Goal: Transaction & Acquisition: Book appointment/travel/reservation

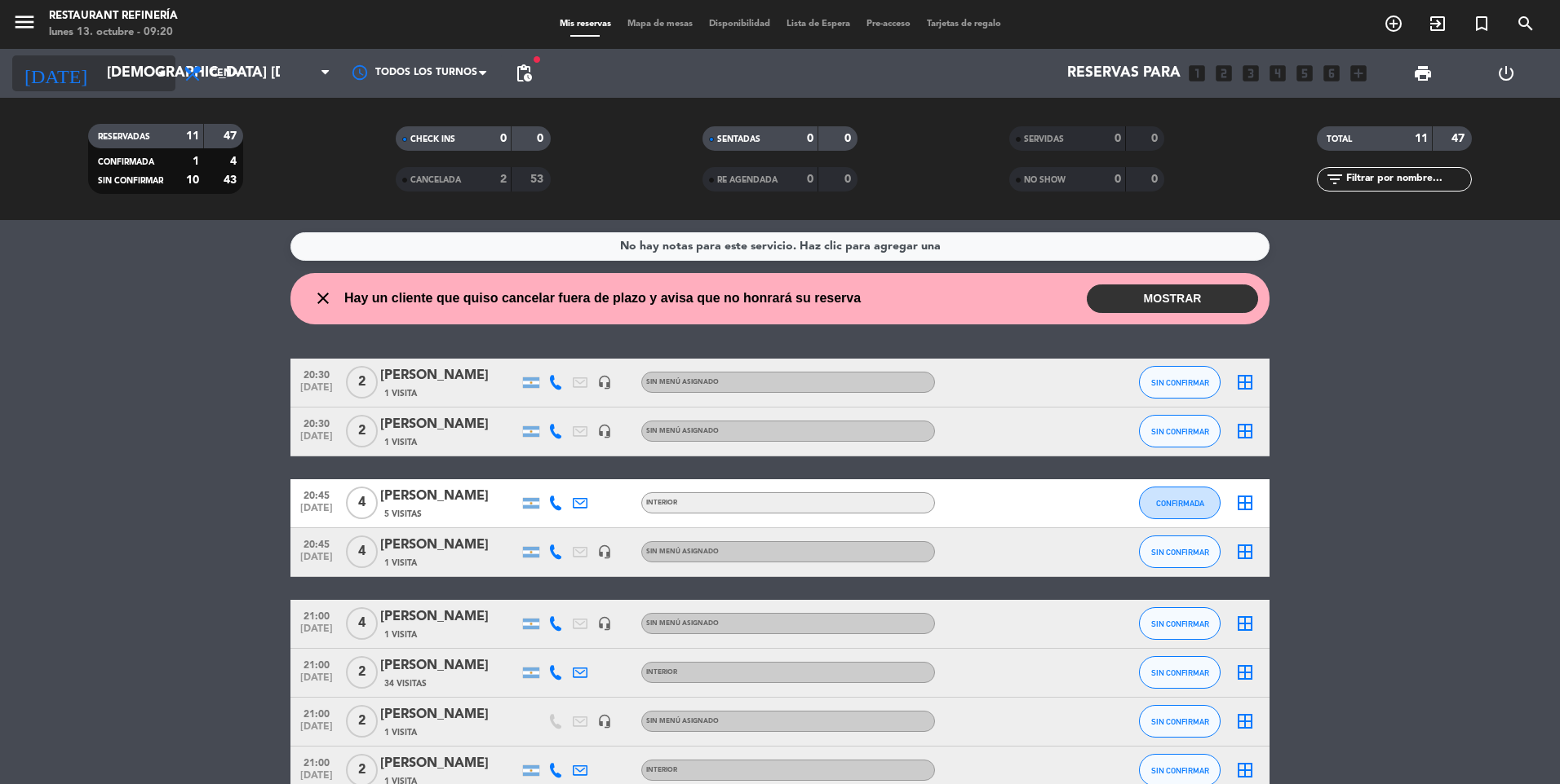
click at [163, 70] on icon "arrow_drop_down" at bounding box center [161, 73] width 20 height 20
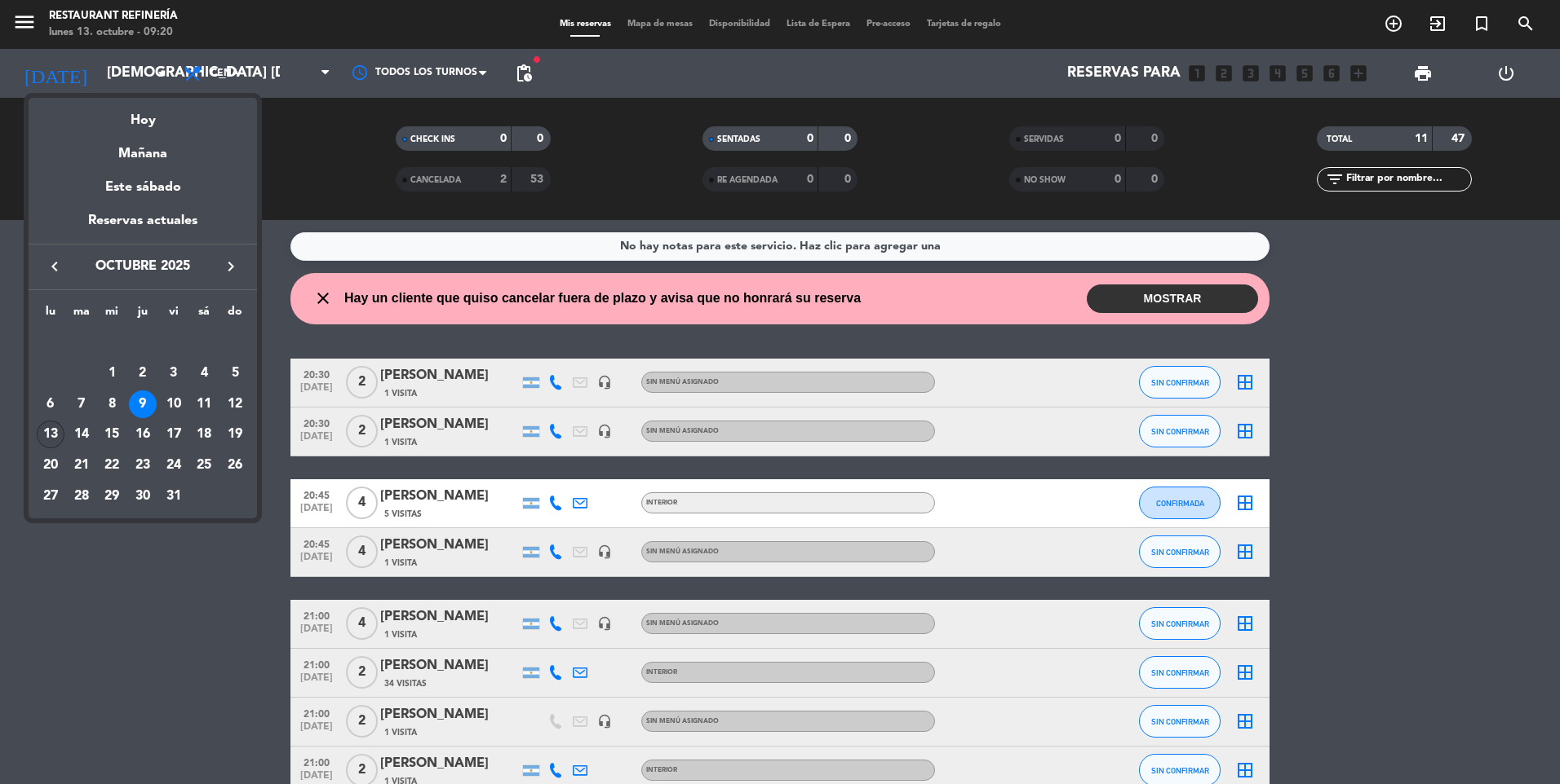
click at [48, 435] on div "13" at bounding box center [51, 434] width 28 height 28
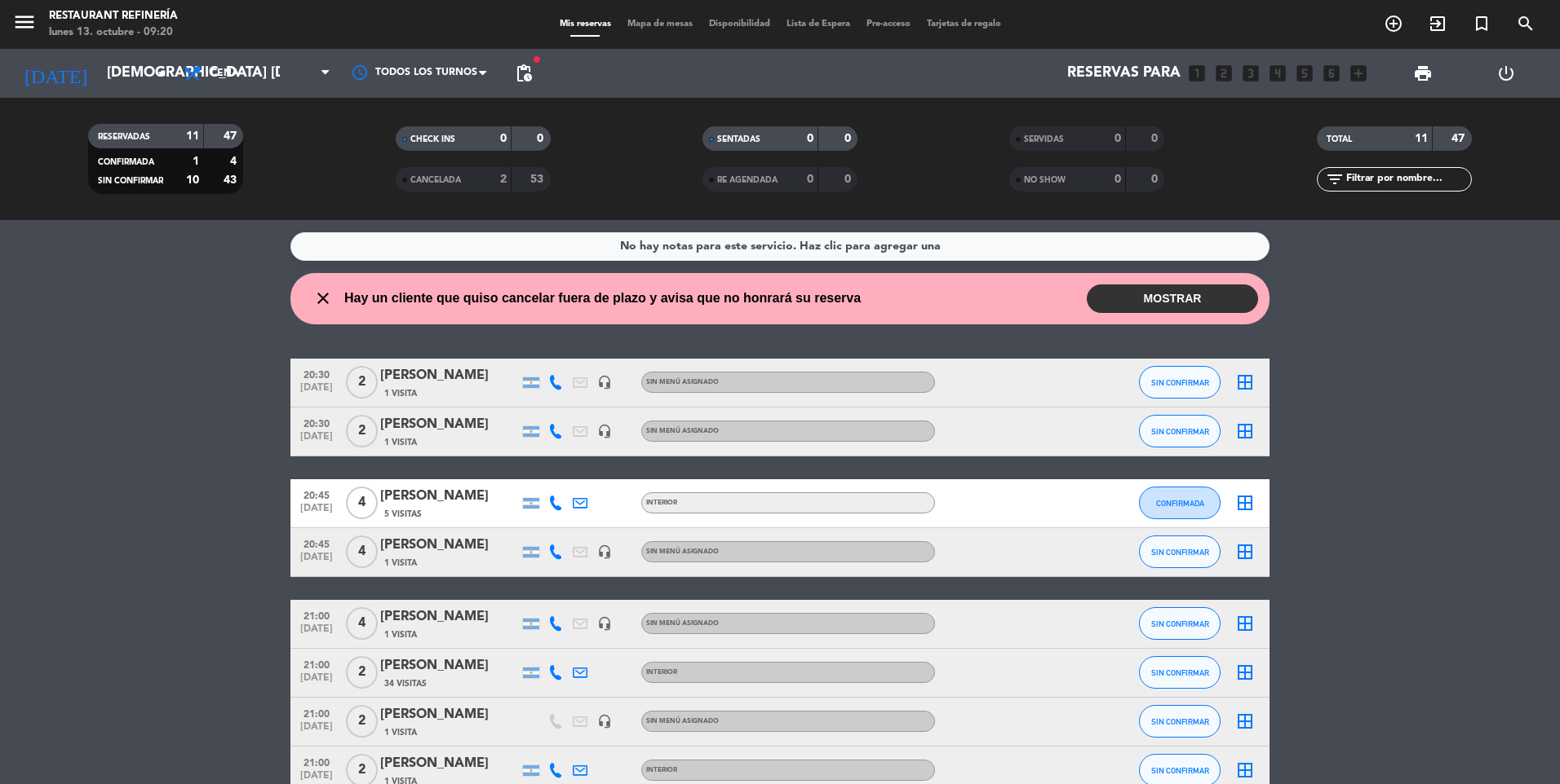
type input "lun. [DATE]"
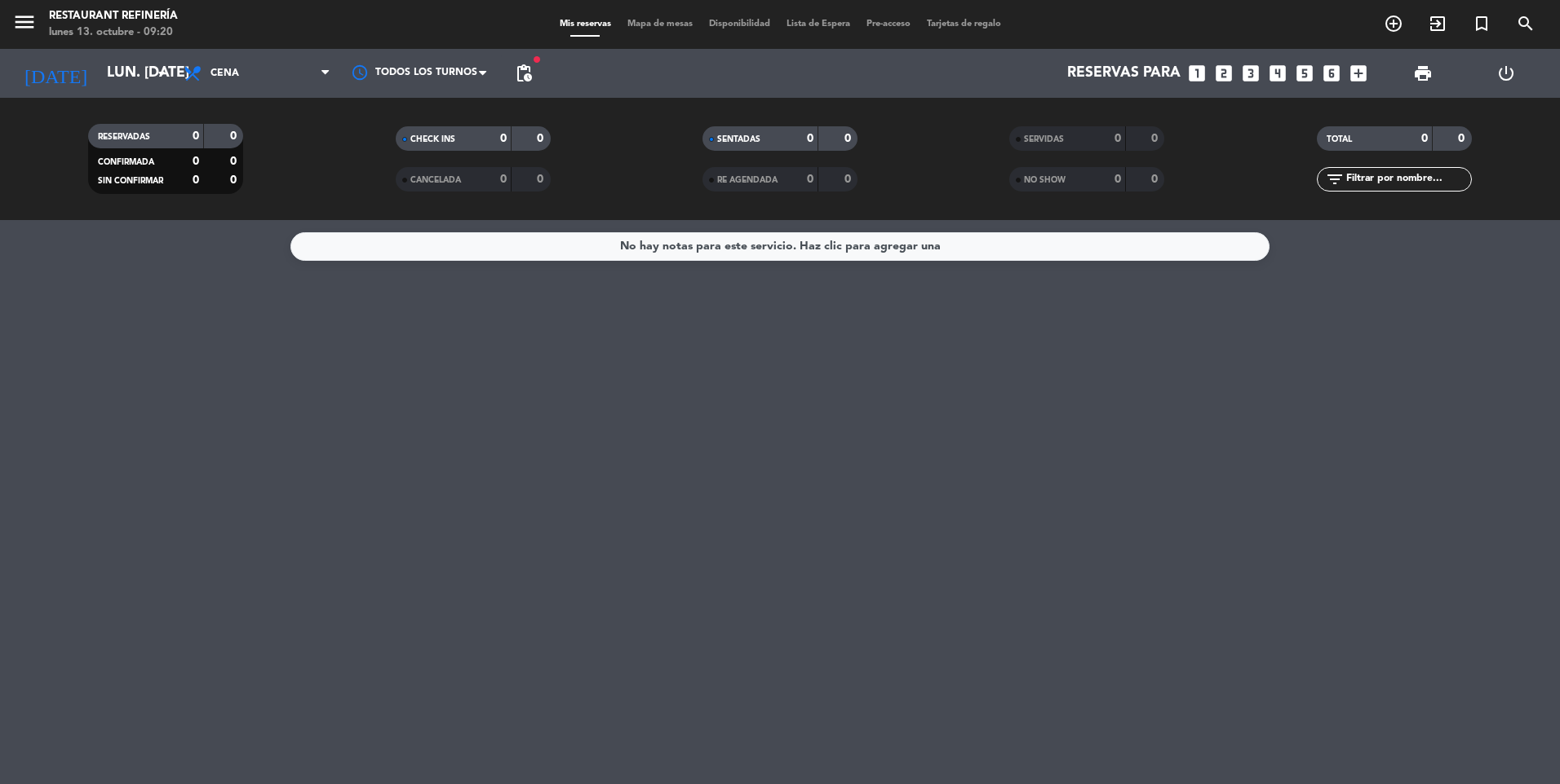
click at [1275, 78] on icon "looks_4" at bounding box center [1277, 73] width 22 height 22
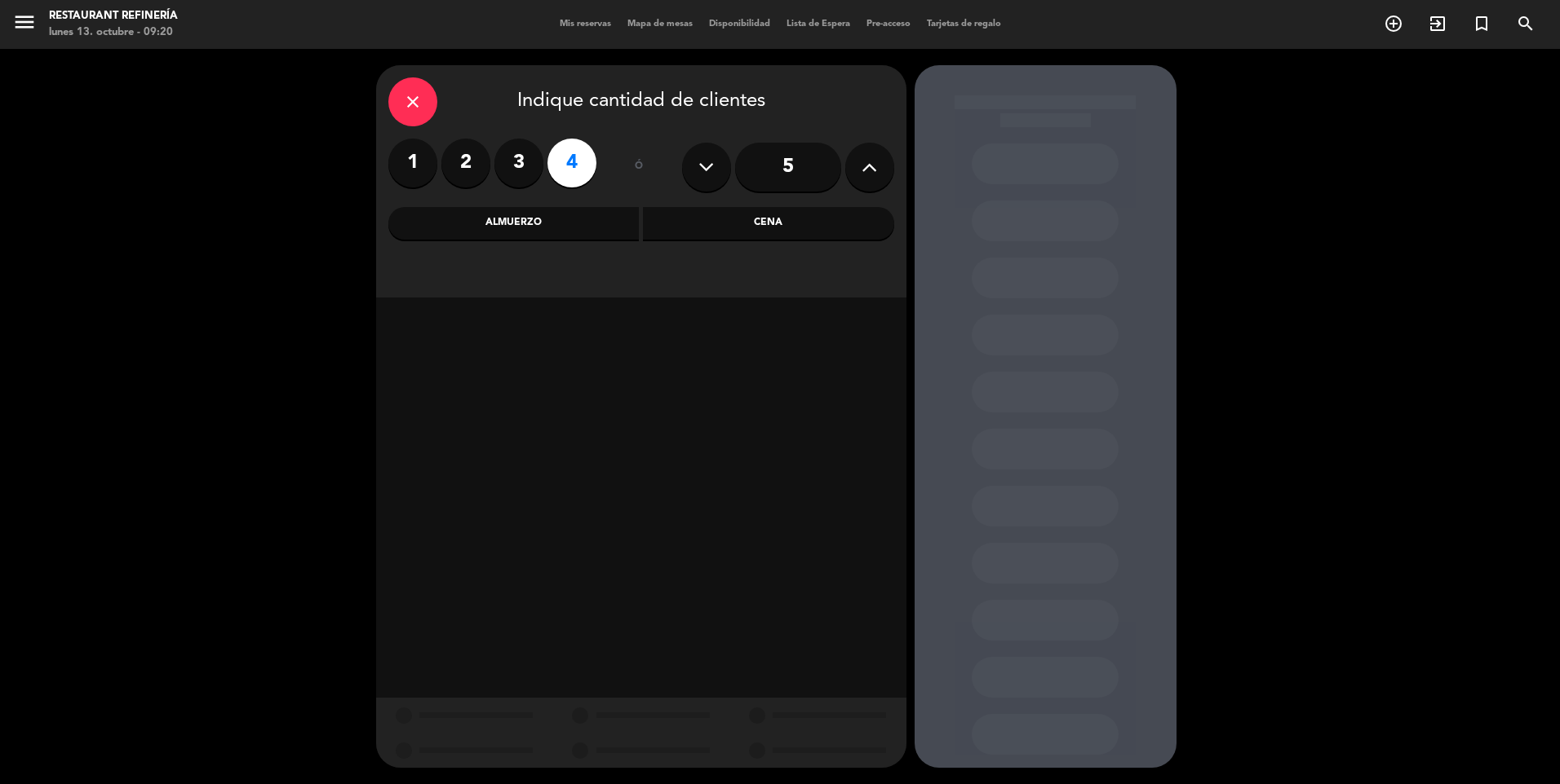
click at [771, 236] on div "Cena" at bounding box center [769, 223] width 252 height 33
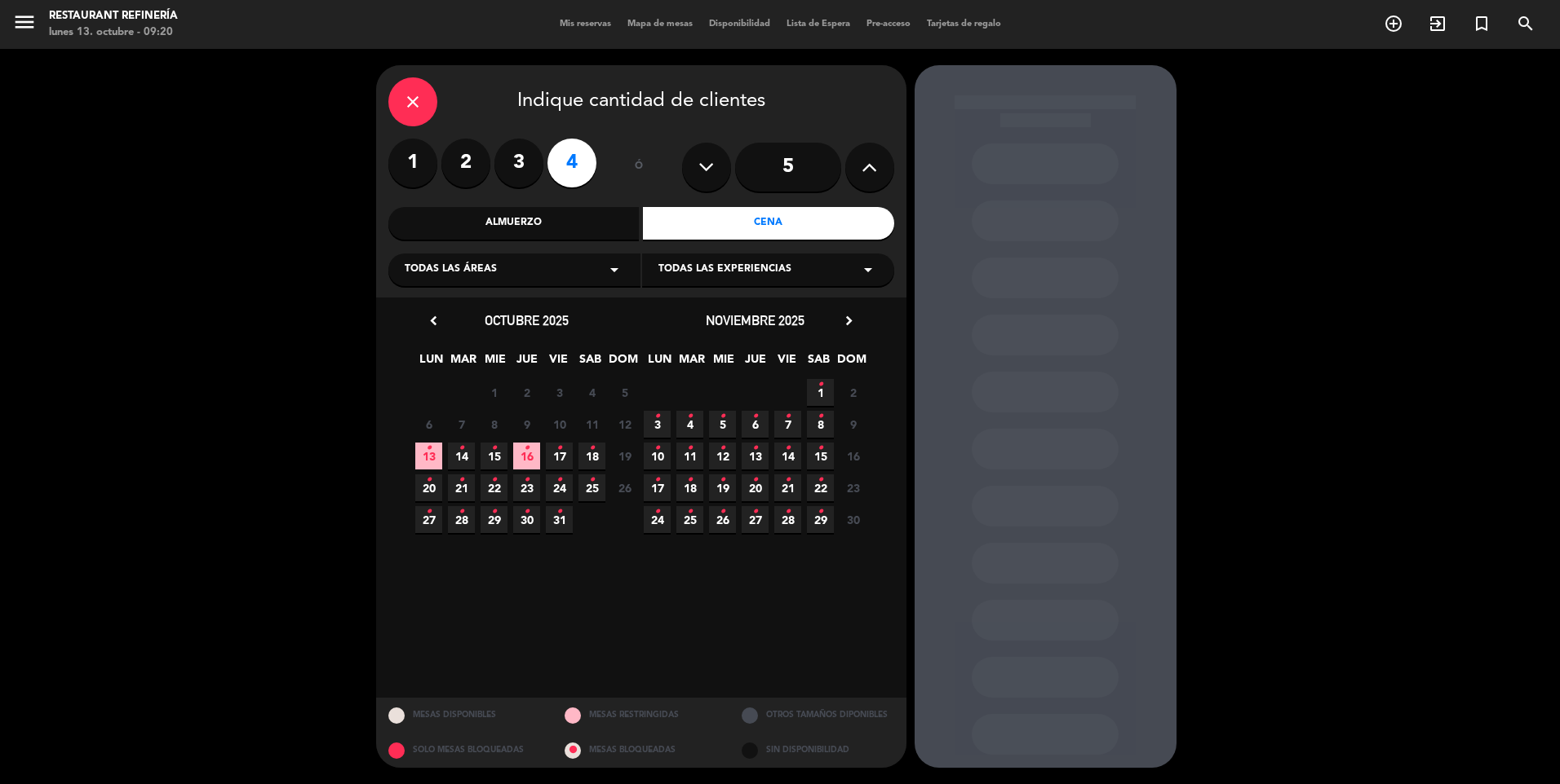
click at [587, 453] on span "18 •" at bounding box center [591, 456] width 27 height 27
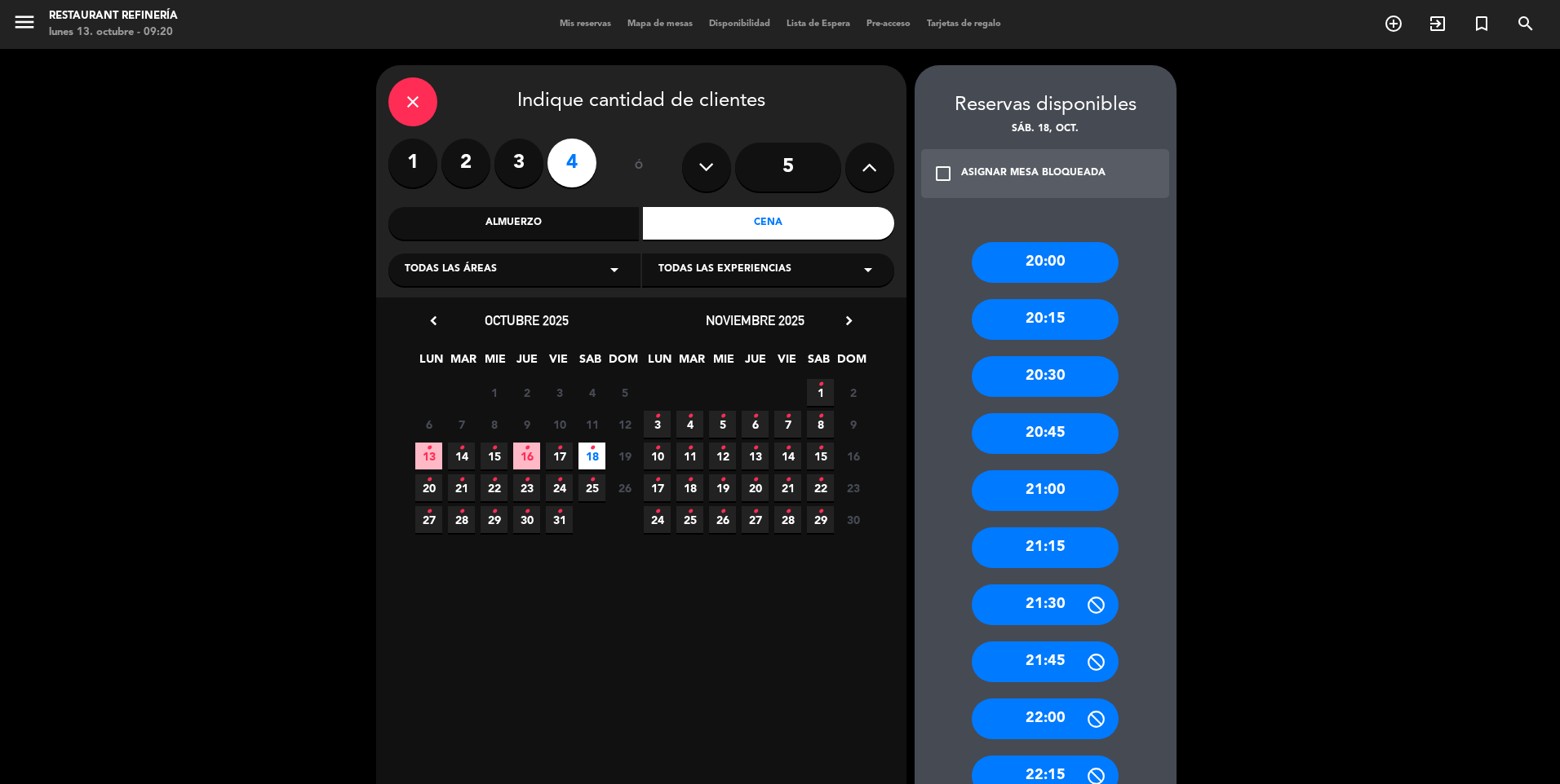
click at [1043, 495] on div "21:00" at bounding box center [1045, 490] width 147 height 40
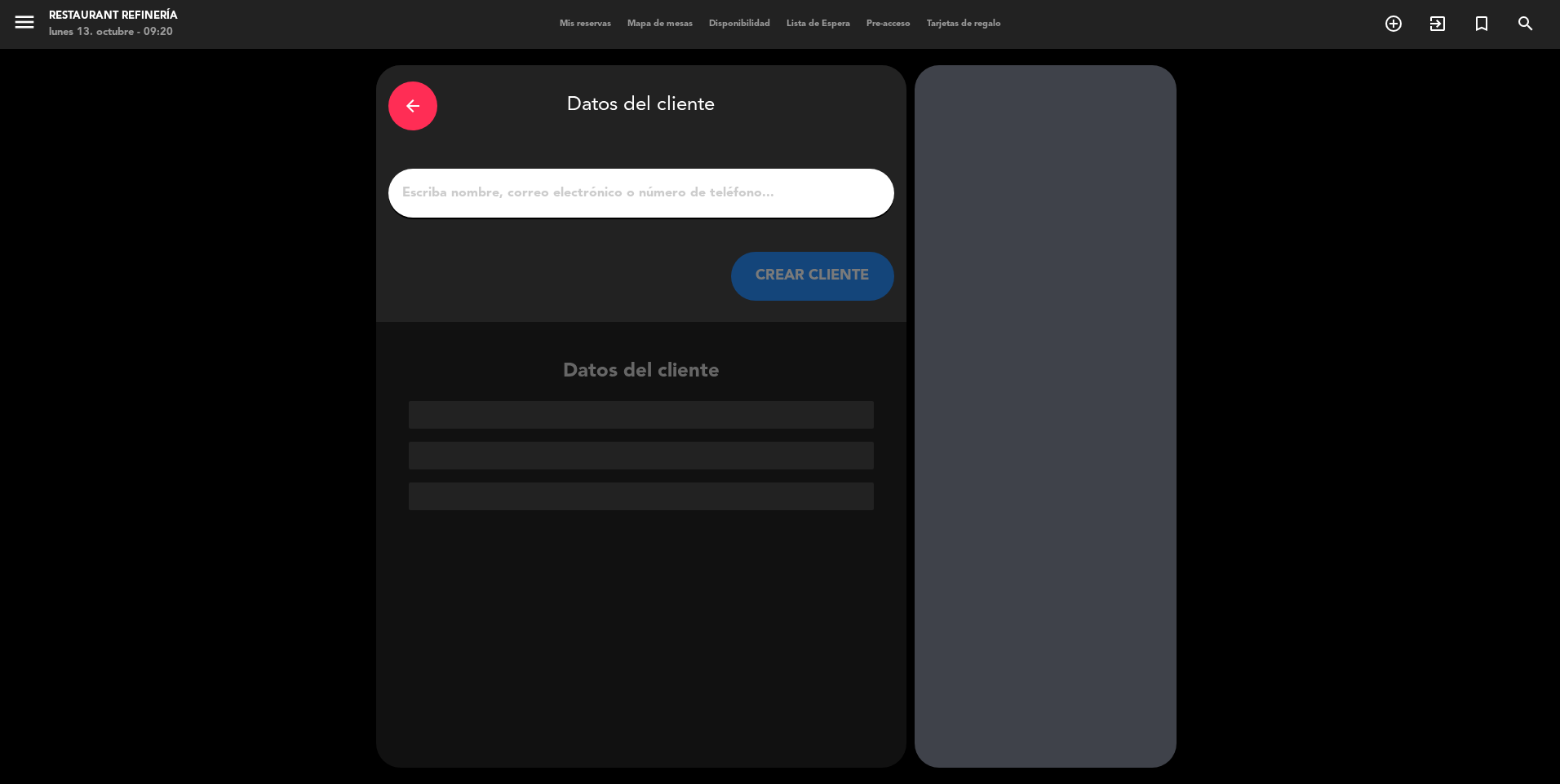
click at [682, 203] on input "1" at bounding box center [641, 193] width 481 height 23
paste input "[PERSON_NAME]"
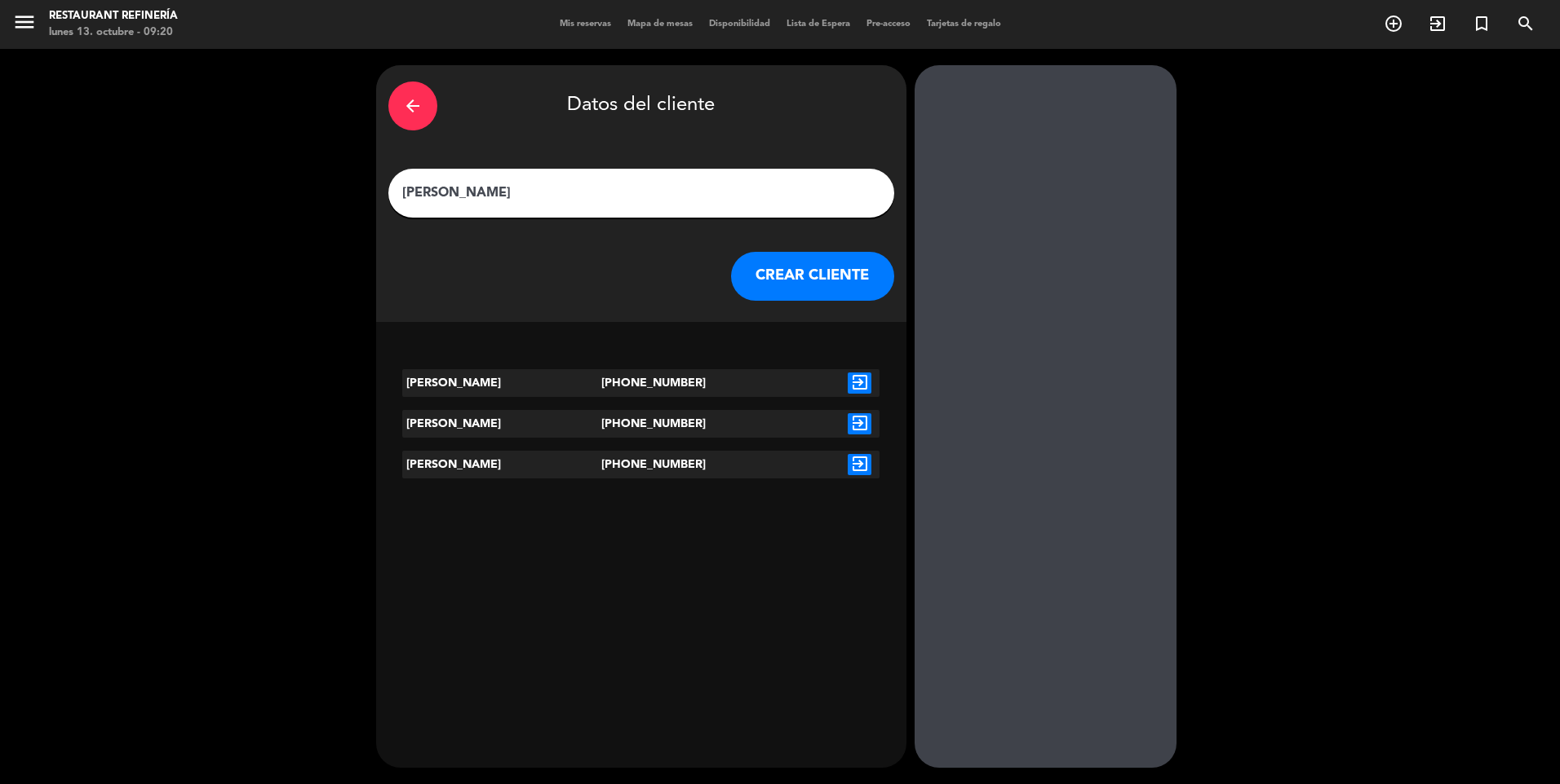
type input "[PERSON_NAME]"
click at [859, 386] on icon "exit_to_app" at bounding box center [858, 383] width 23 height 22
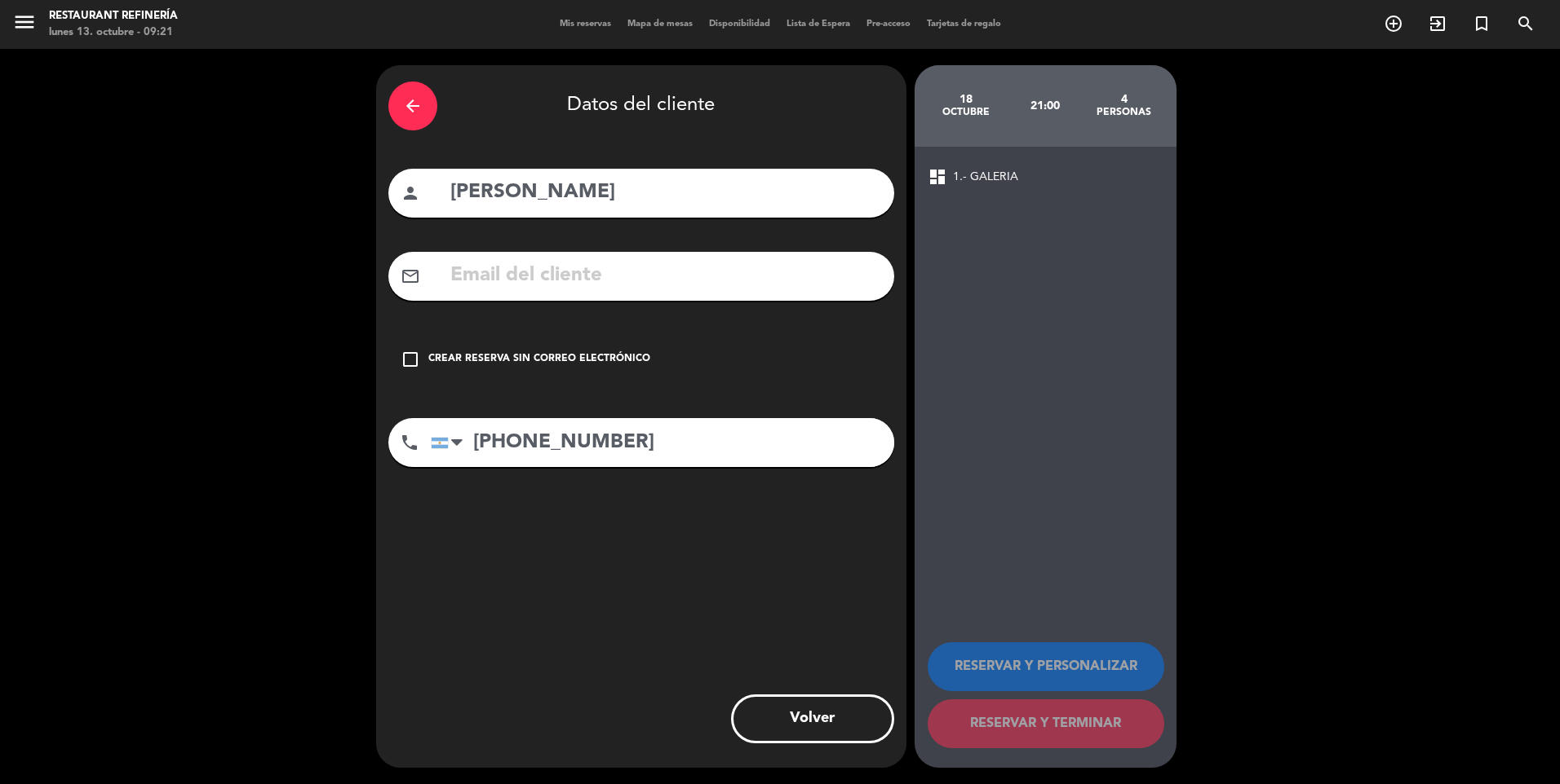
click at [626, 361] on div "Crear reserva sin correo electrónico" at bounding box center [539, 359] width 222 height 16
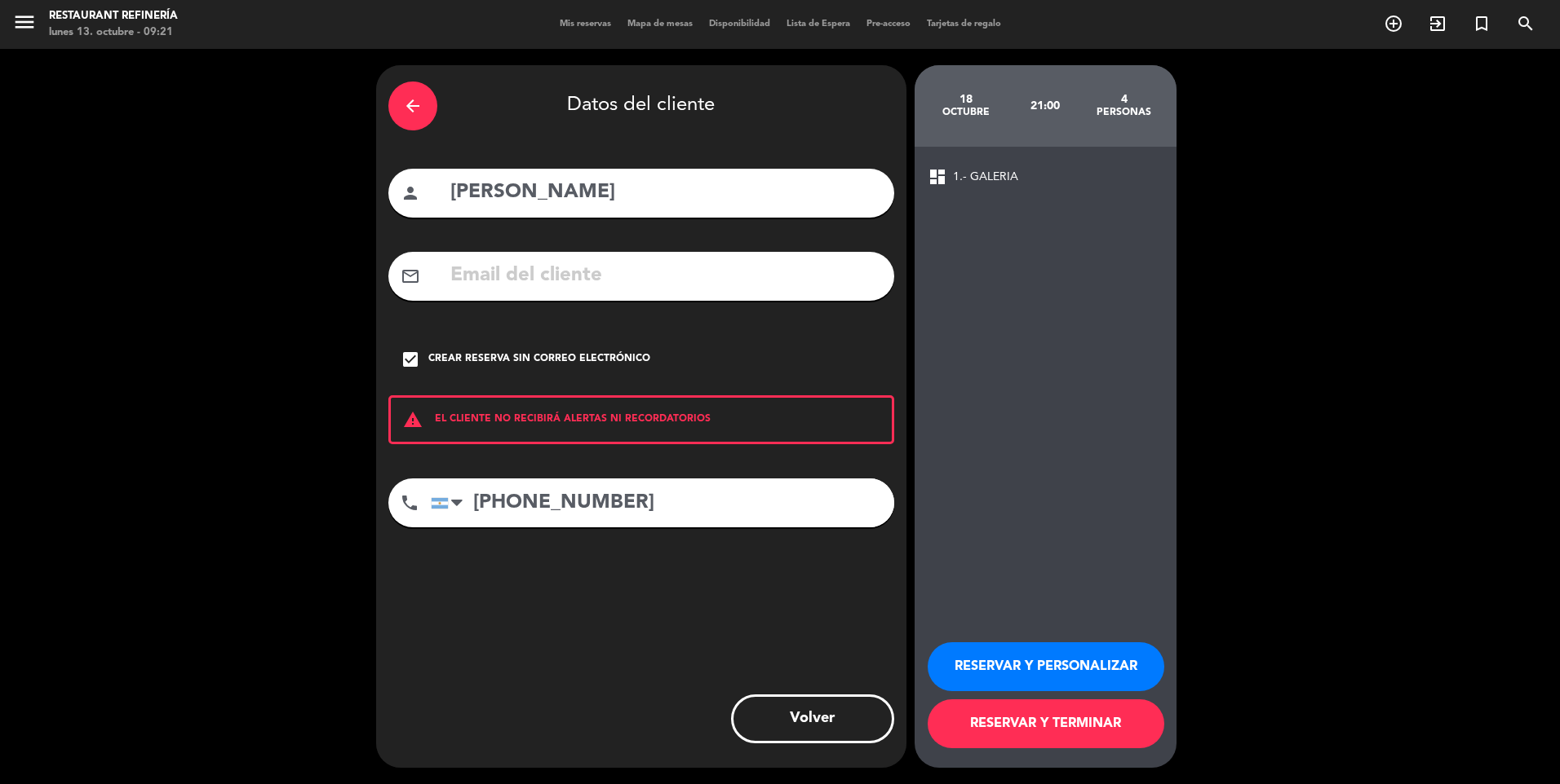
click at [1067, 659] on button "RESERVAR Y PERSONALIZAR" at bounding box center [1045, 667] width 236 height 49
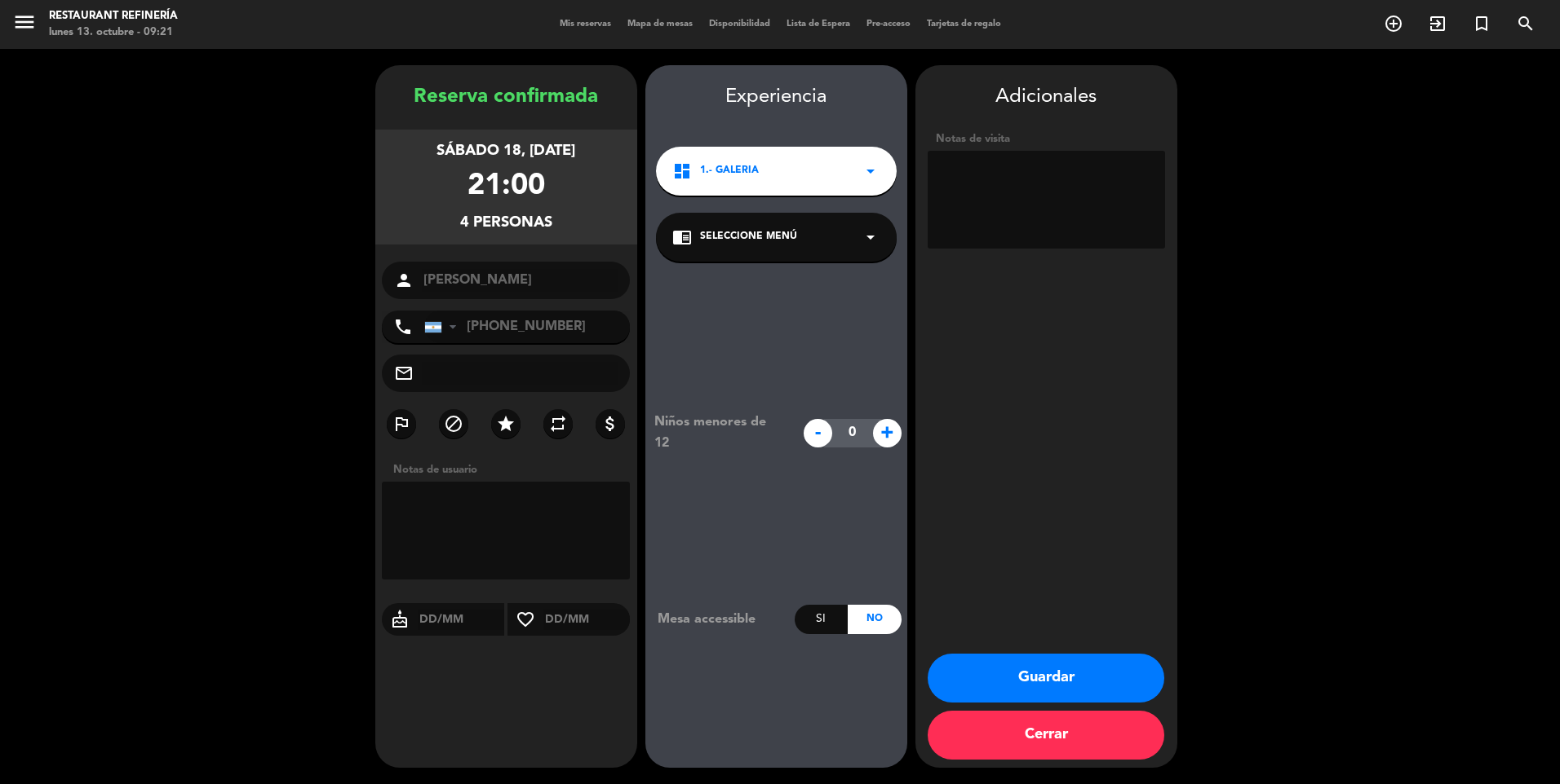
click at [1052, 675] on button "Guardar" at bounding box center [1045, 678] width 236 height 49
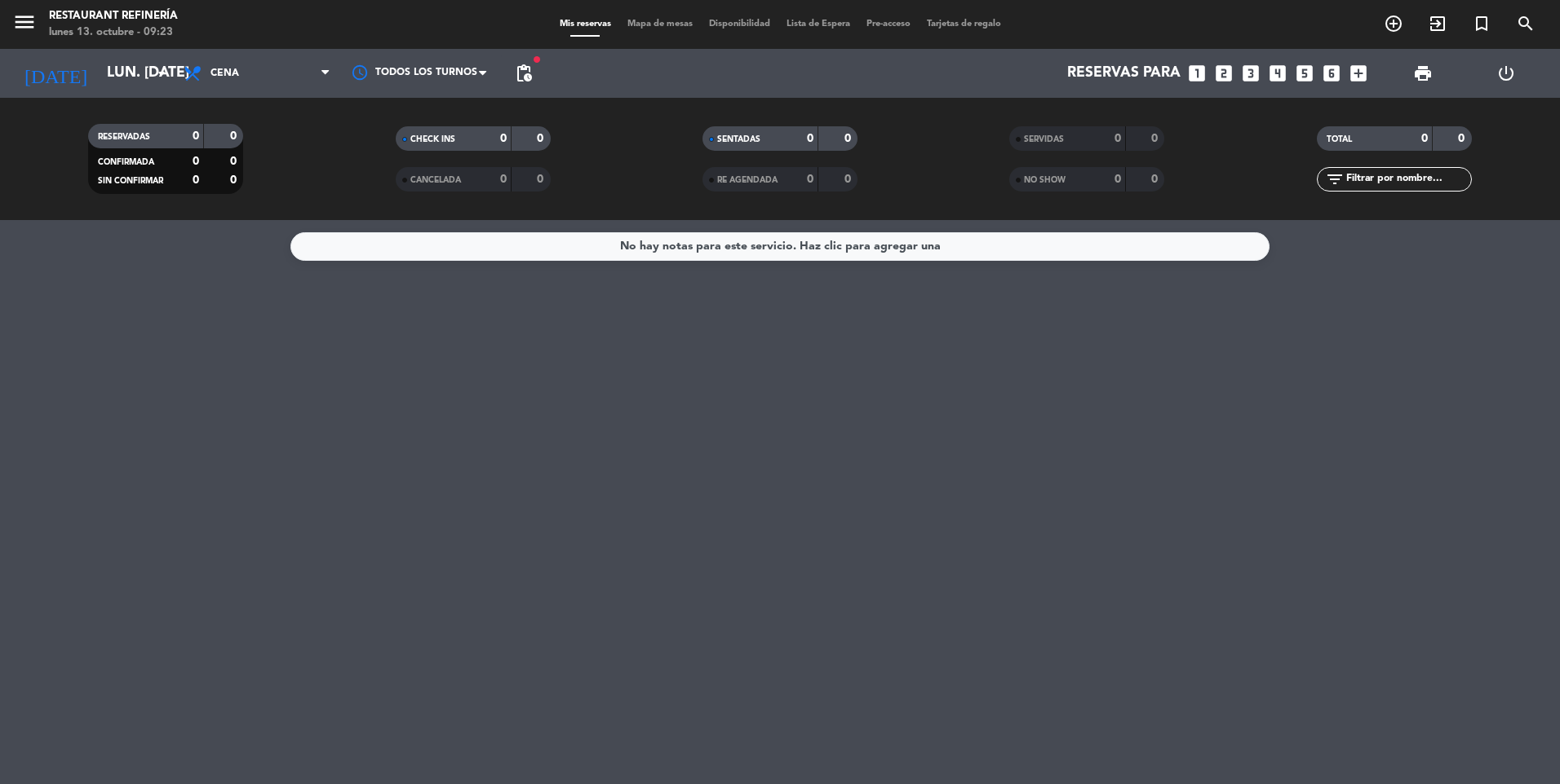
click at [1222, 71] on icon "looks_two" at bounding box center [1223, 73] width 22 height 22
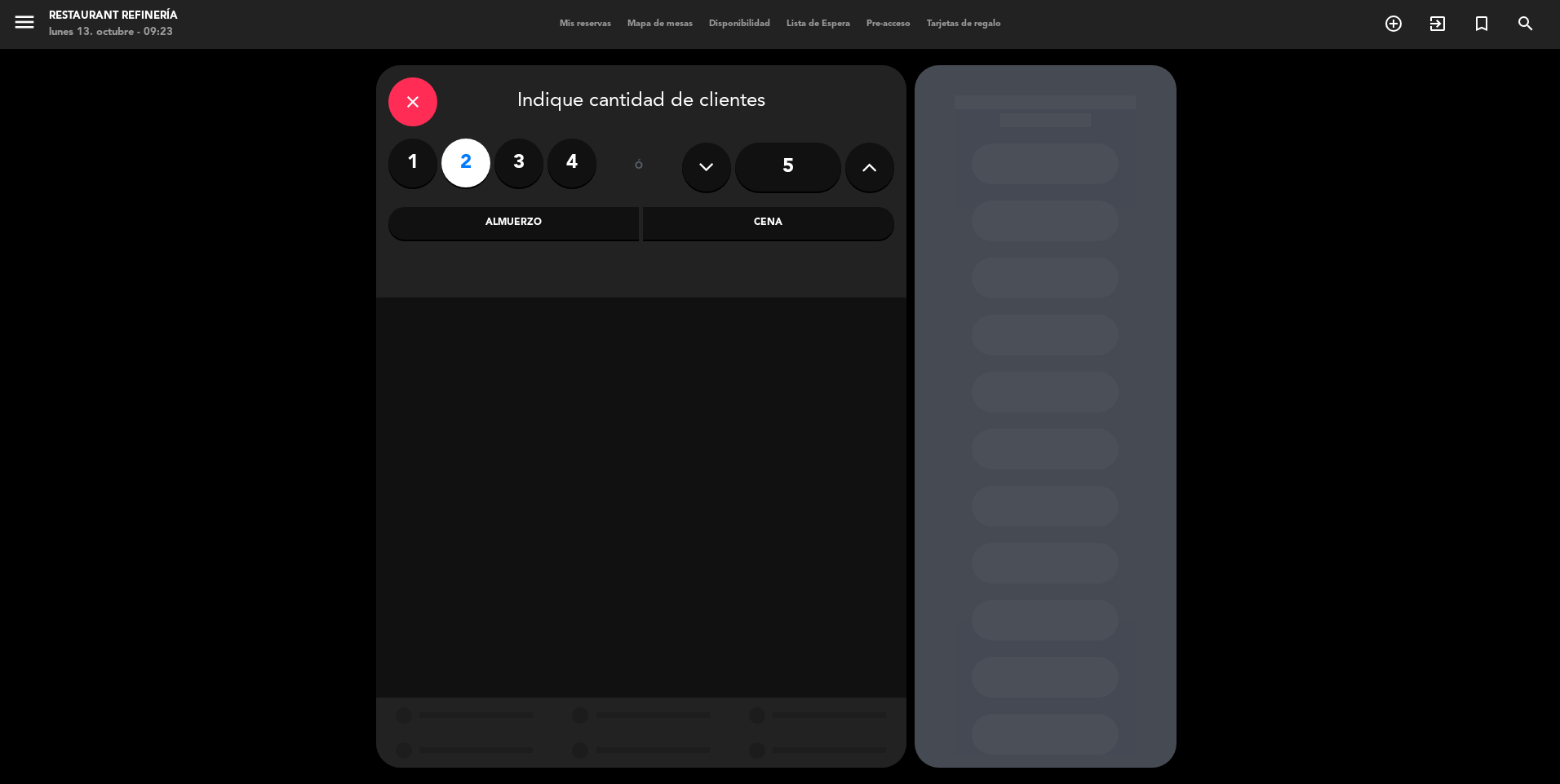
click at [742, 226] on div "Cena" at bounding box center [769, 223] width 252 height 33
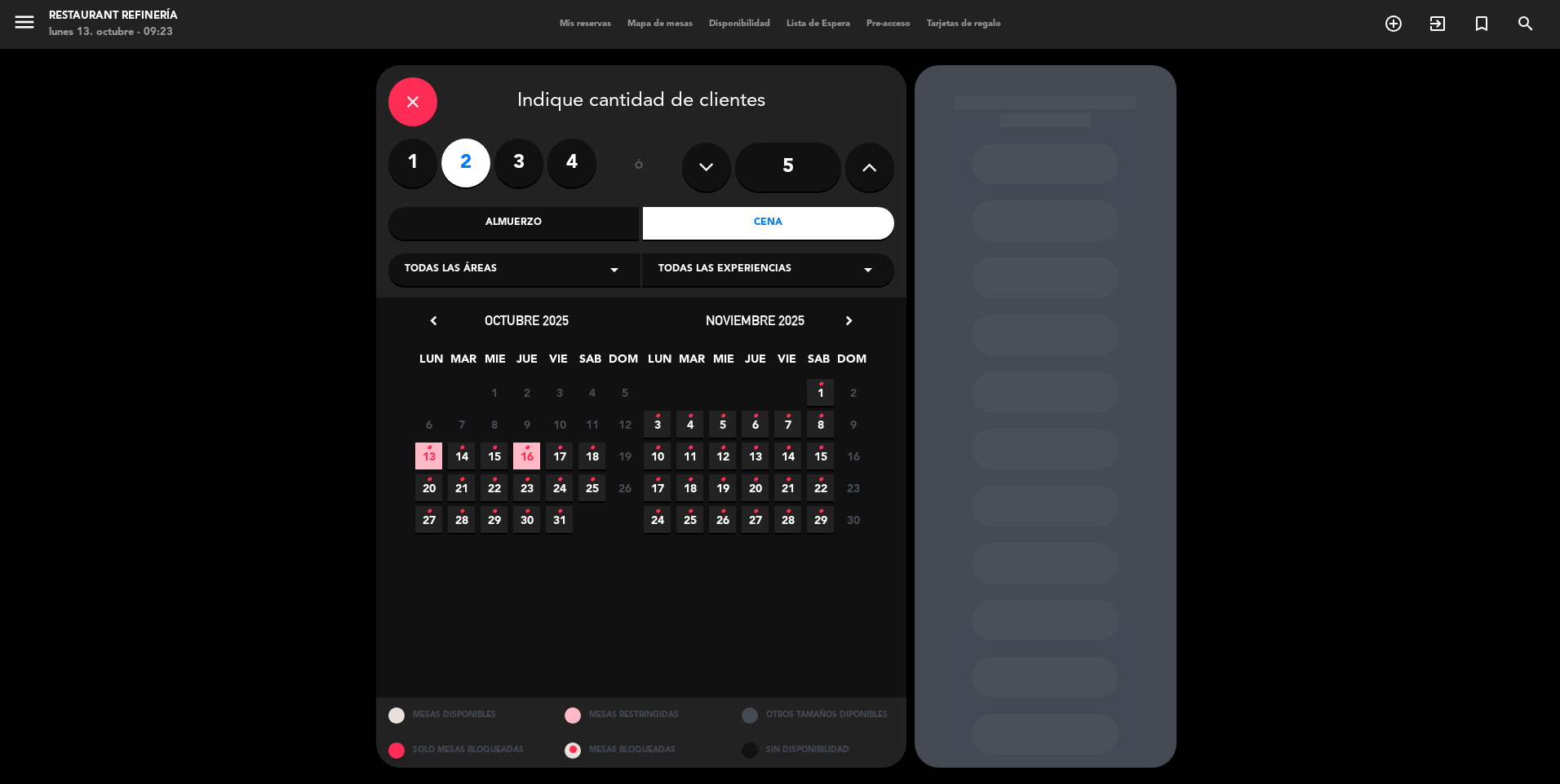
click at [485, 457] on span "15 •" at bounding box center [493, 456] width 27 height 27
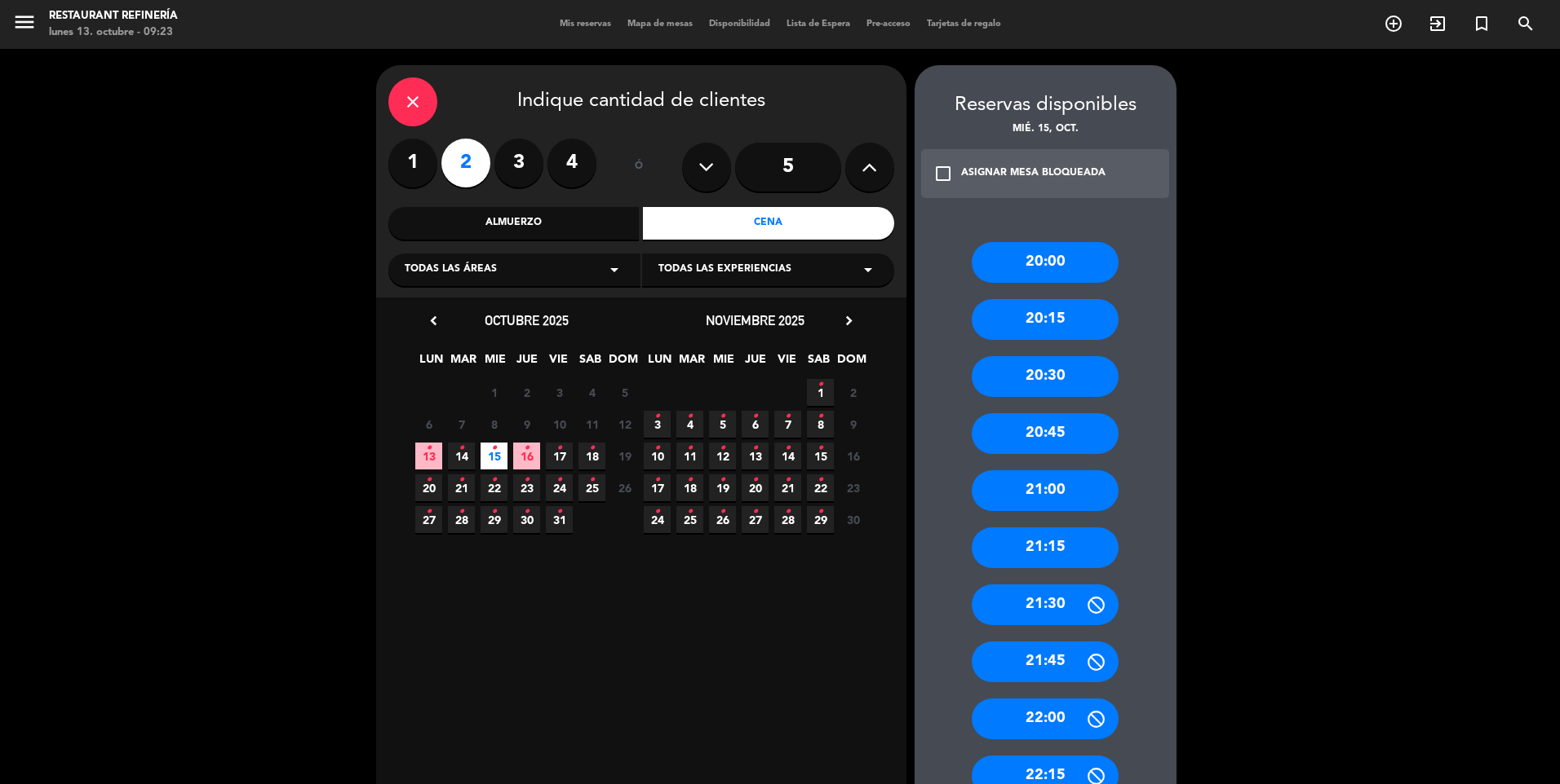
click at [1062, 379] on div "20:30" at bounding box center [1045, 376] width 147 height 40
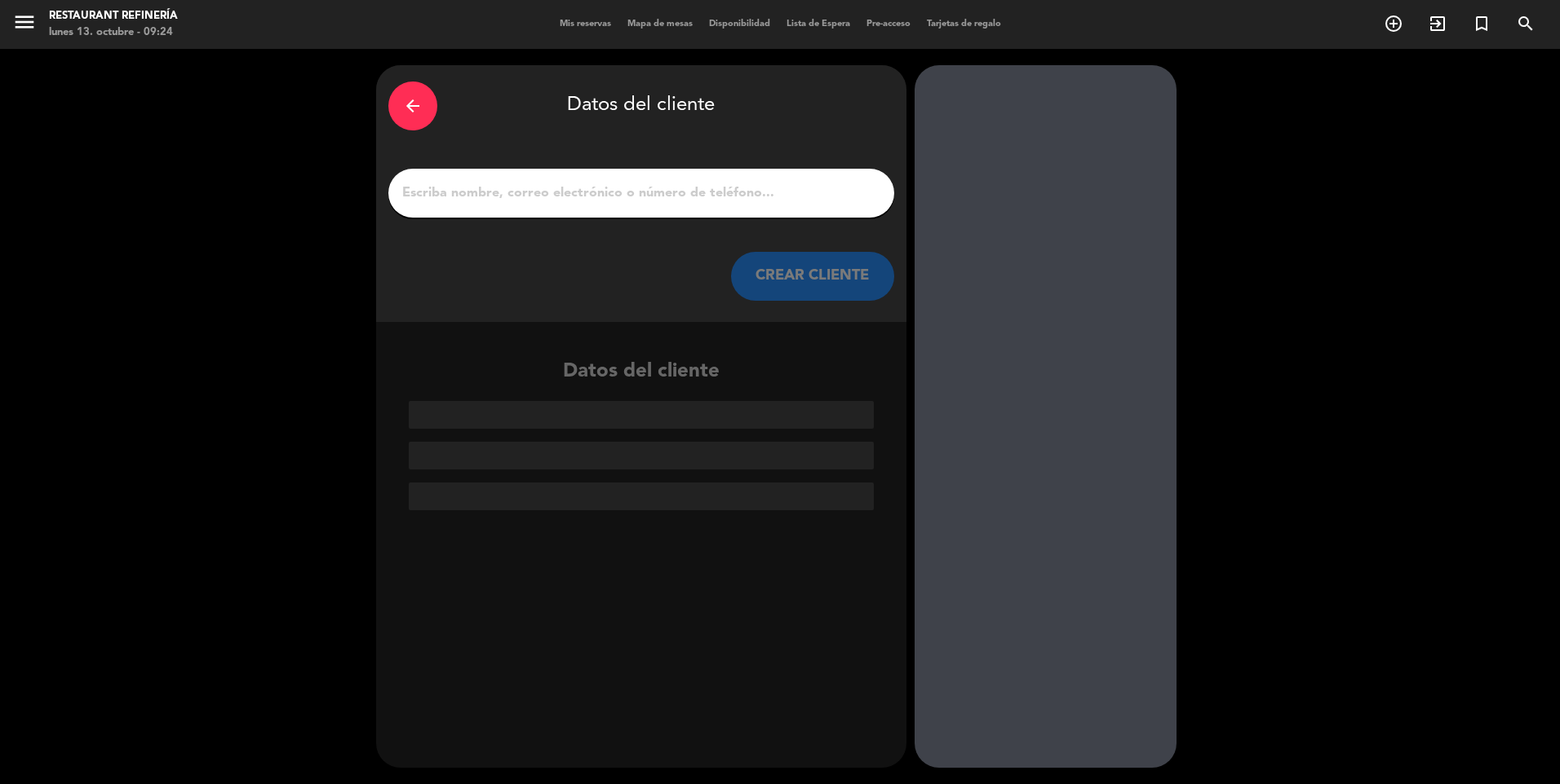
click at [725, 199] on input "1" at bounding box center [641, 193] width 481 height 23
paste input "[PERSON_NAME] [PERSON_NAME]"
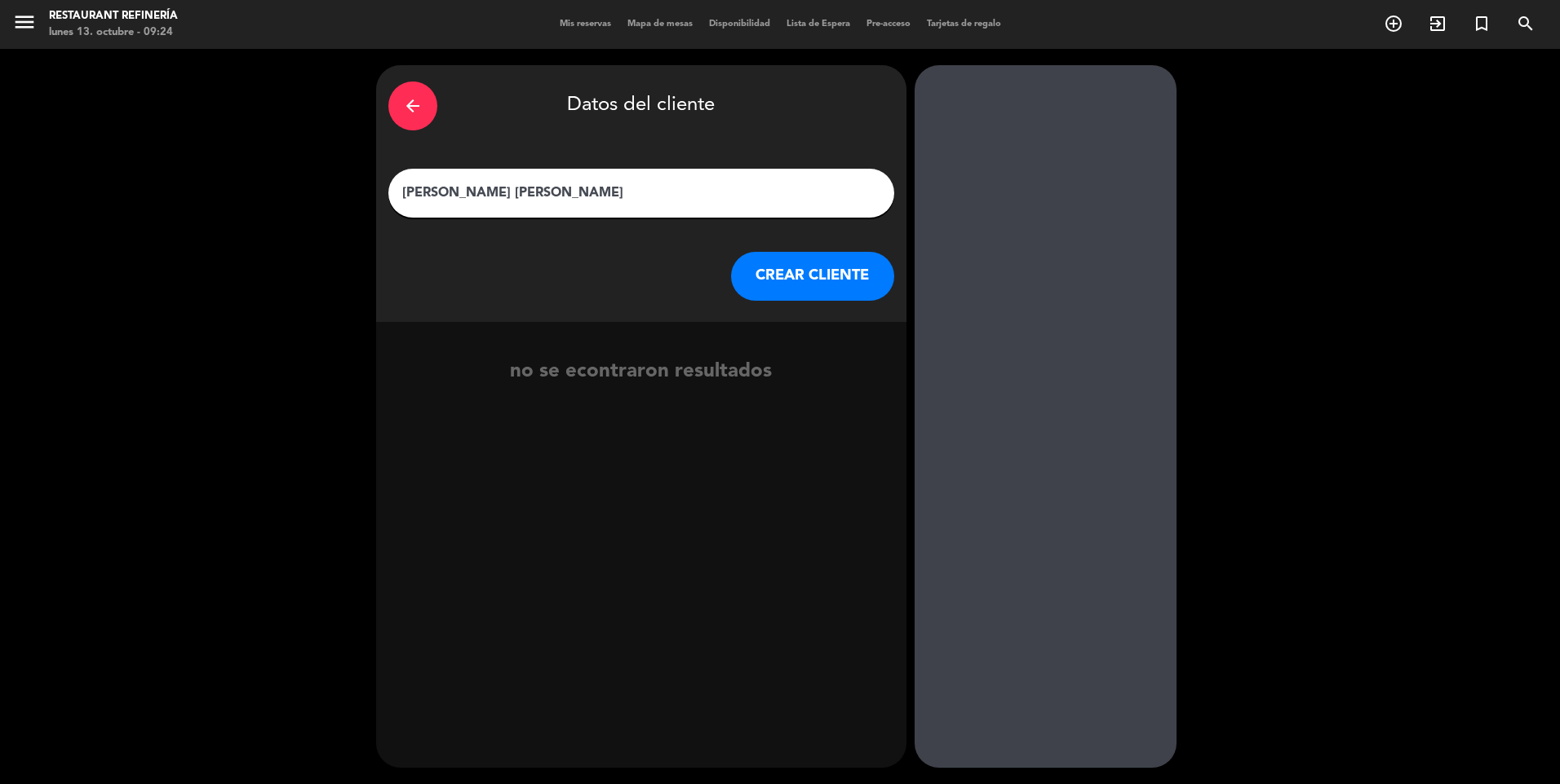
type input "[PERSON_NAME] [PERSON_NAME]"
click at [803, 268] on button "CREAR CLIENTE" at bounding box center [812, 276] width 163 height 49
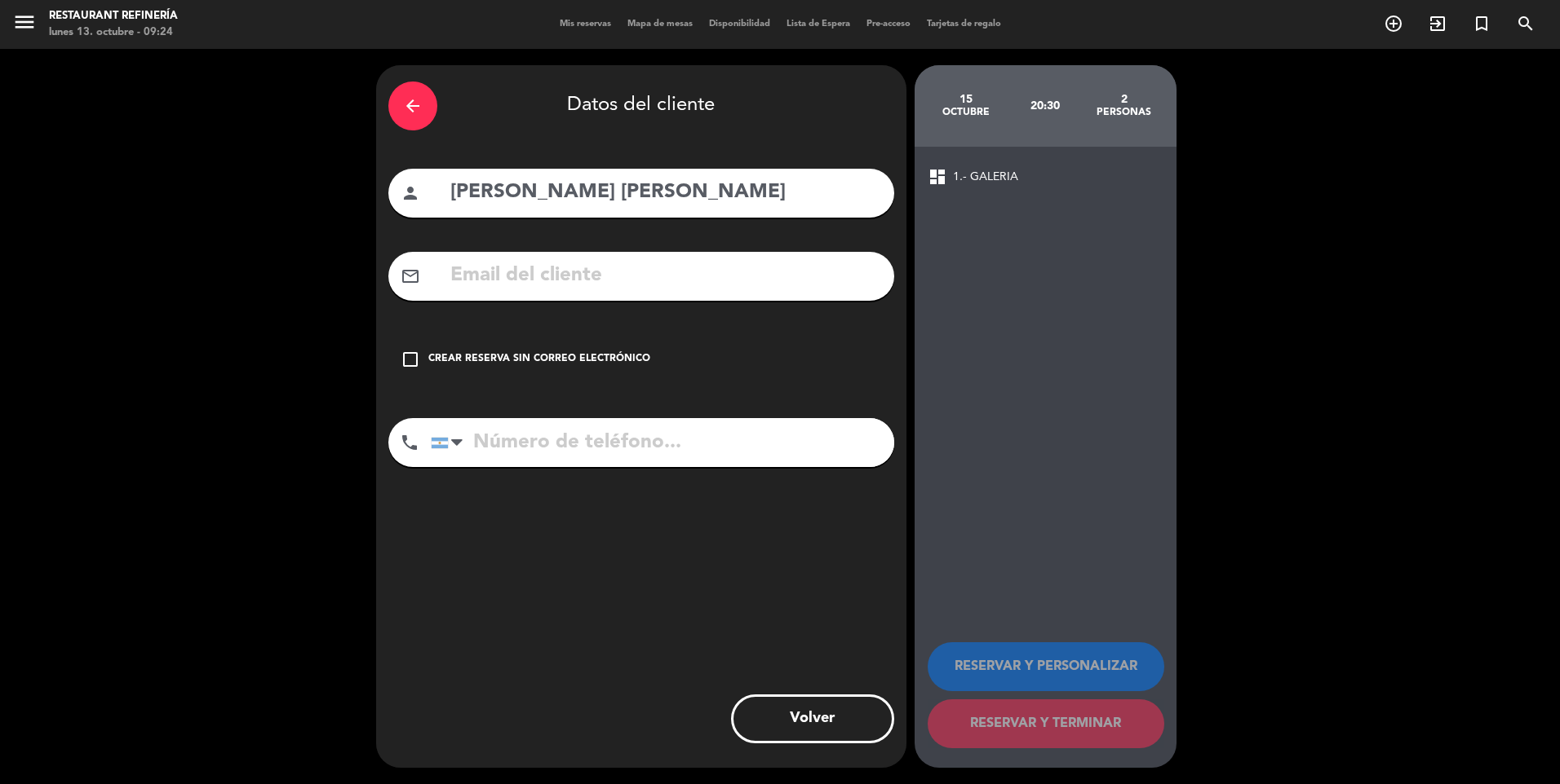
click at [617, 358] on div "Crear reserva sin correo electrónico" at bounding box center [539, 359] width 222 height 16
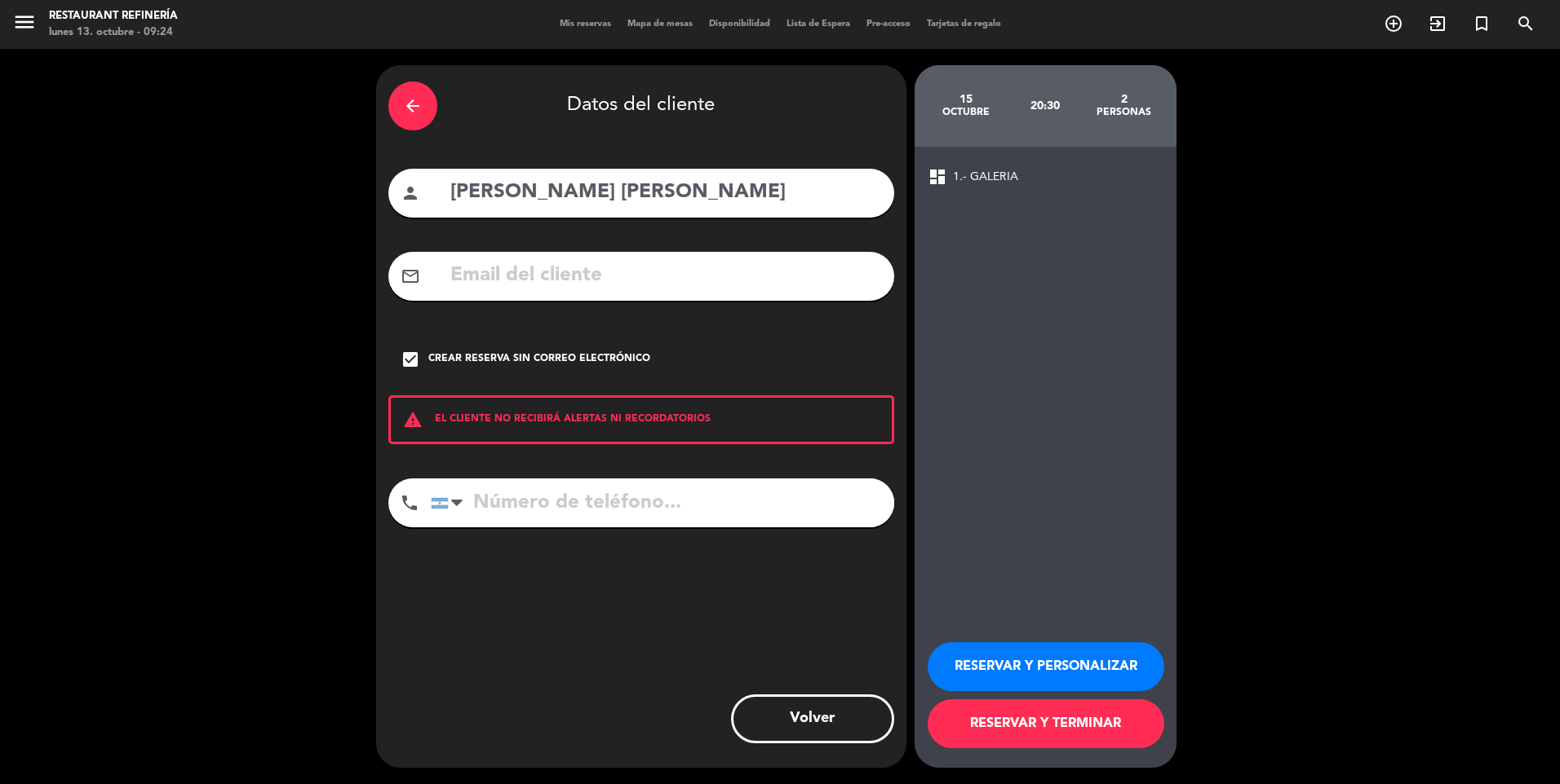
click at [628, 508] on input "tel" at bounding box center [663, 503] width 464 height 49
paste input "[PHONE_NUMBER]"
type input "[PHONE_NUMBER]"
click at [1013, 658] on button "RESERVAR Y PERSONALIZAR" at bounding box center [1045, 667] width 236 height 49
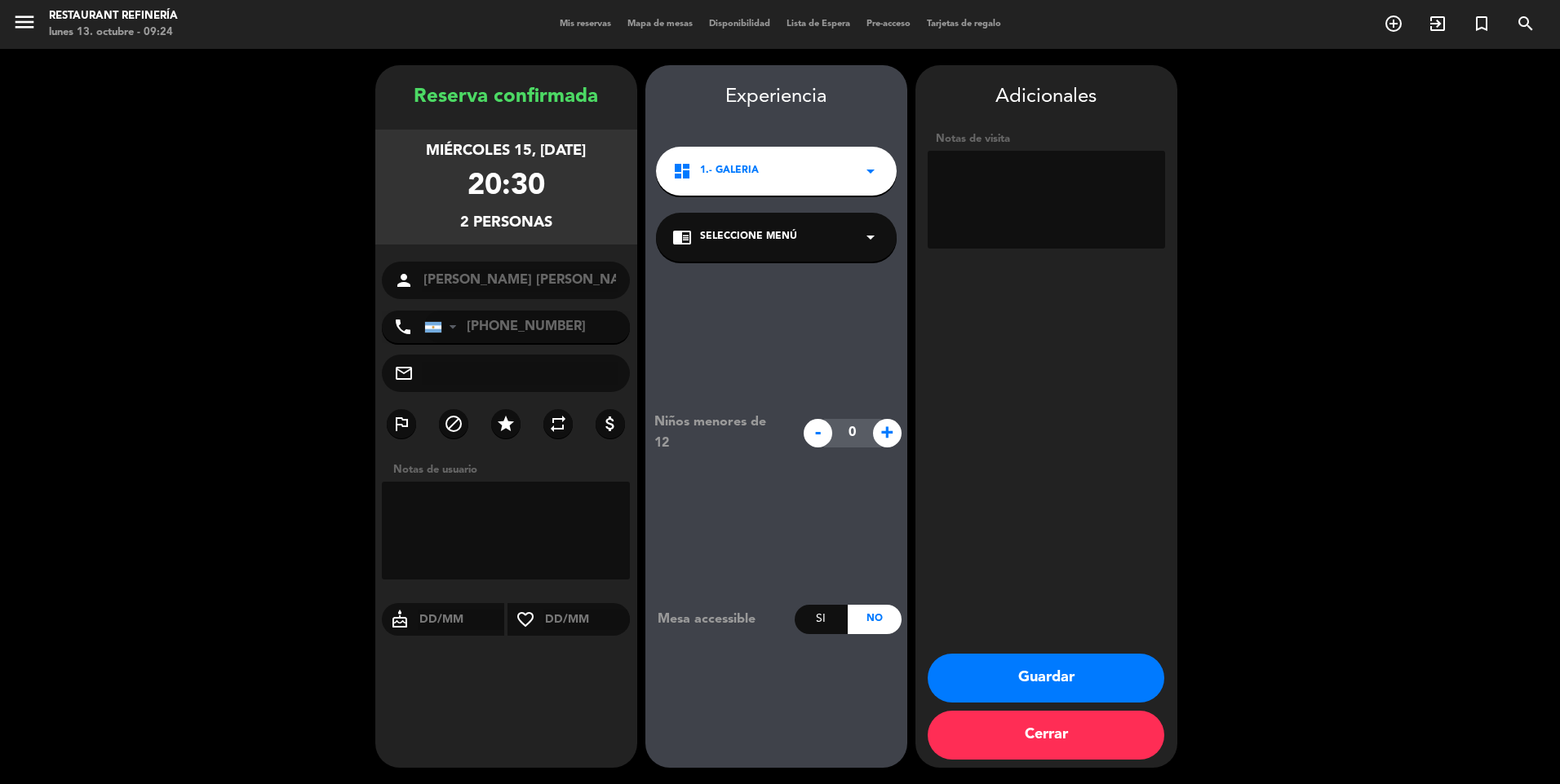
click at [1039, 677] on button "Guardar" at bounding box center [1045, 678] width 236 height 49
